Goal: Transaction & Acquisition: Purchase product/service

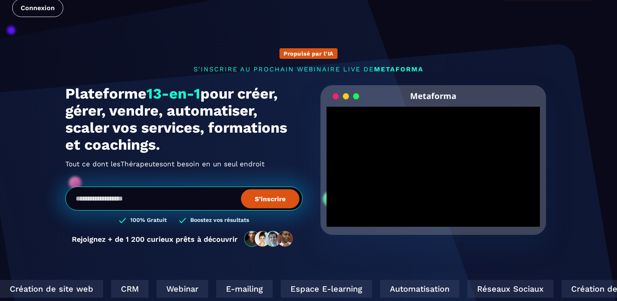
scroll to position [35, 0]
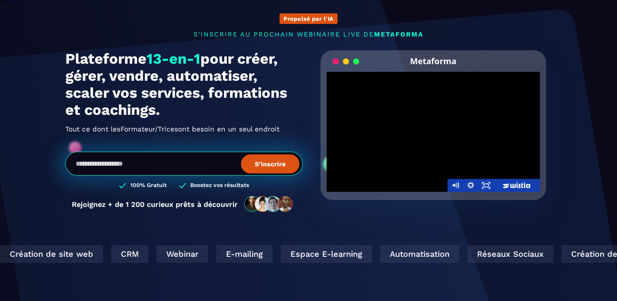
click at [427, 155] on div at bounding box center [434, 132] width 214 height 120
drag, startPoint x: 486, startPoint y: 185, endPoint x: 486, endPoint y: 234, distance: 49.1
click at [486, 185] on icon "Fullscreen" at bounding box center [486, 185] width 15 height 13
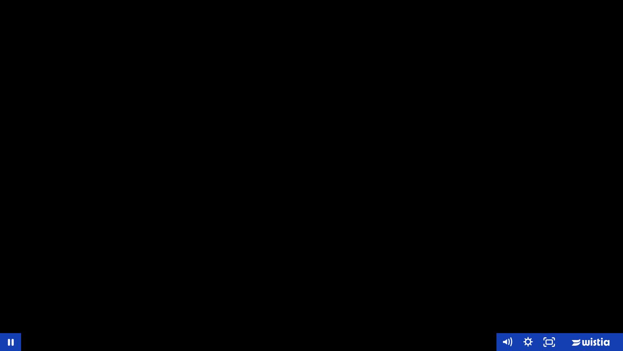
click at [196, 301] on div at bounding box center [311, 175] width 623 height 351
click at [13, 301] on icon "Play Video" at bounding box center [11, 341] width 5 height 7
click at [12, 301] on icon "Play Video" at bounding box center [11, 342] width 25 height 22
click at [0, 250] on div at bounding box center [311, 175] width 623 height 351
